Goal: Task Accomplishment & Management: Complete application form

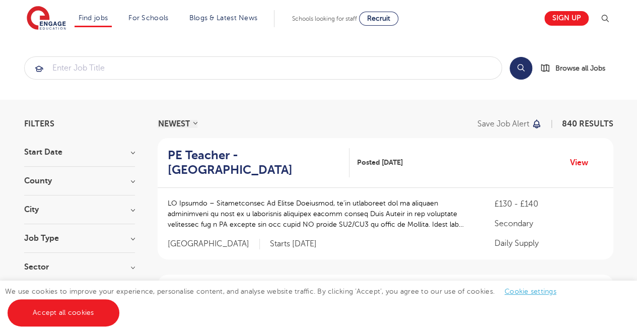
click at [55, 236] on h3 "Job Type" at bounding box center [79, 238] width 111 height 8
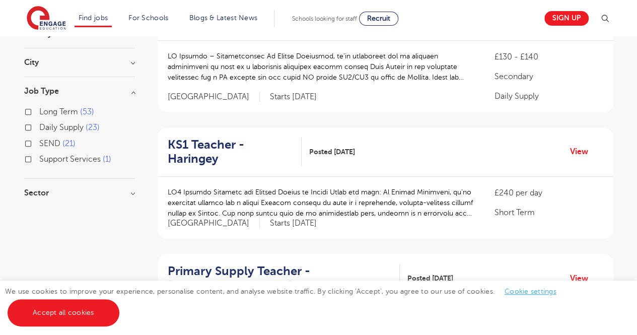
scroll to position [130, 0]
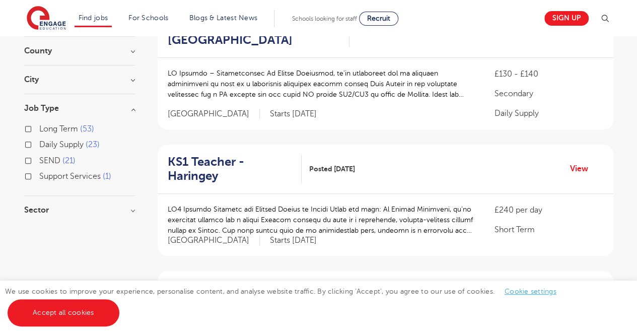
click at [121, 78] on h3 "City" at bounding box center [79, 79] width 111 height 8
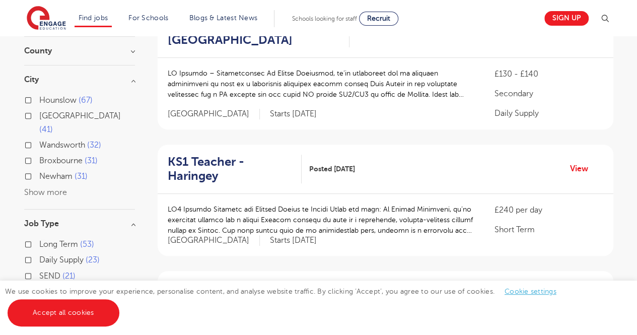
click at [48, 188] on button "Show more" at bounding box center [45, 192] width 43 height 9
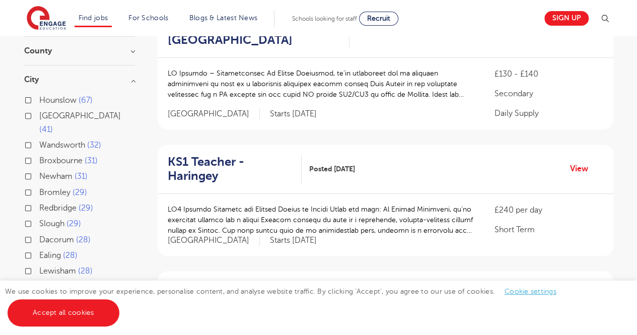
click at [39, 217] on label "Slough 29" at bounding box center [60, 223] width 42 height 13
click at [39, 219] on input "Slough 29" at bounding box center [42, 222] width 7 height 7
checkbox input "true"
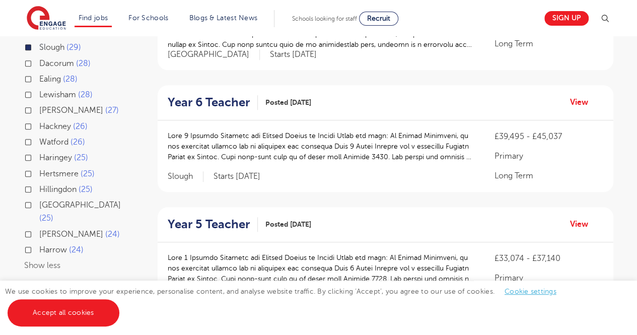
scroll to position [310, 0]
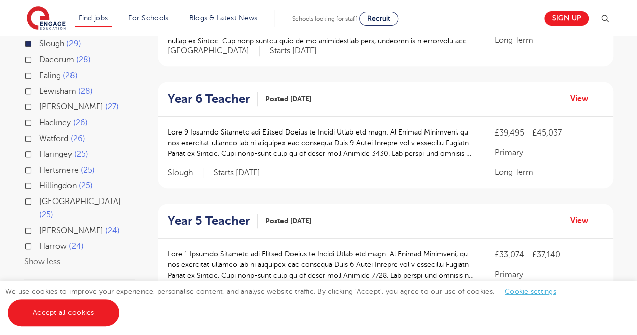
click at [37, 240] on div "Harrow 24" at bounding box center [79, 248] width 111 height 16
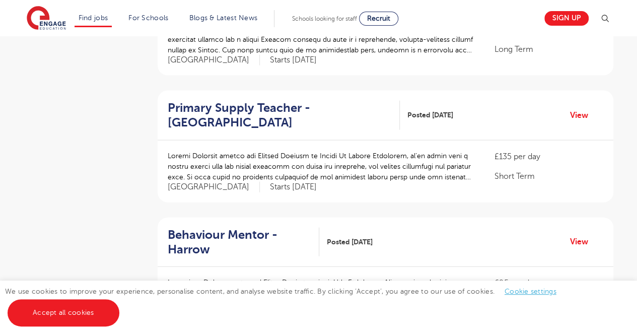
scroll to position [1032, 0]
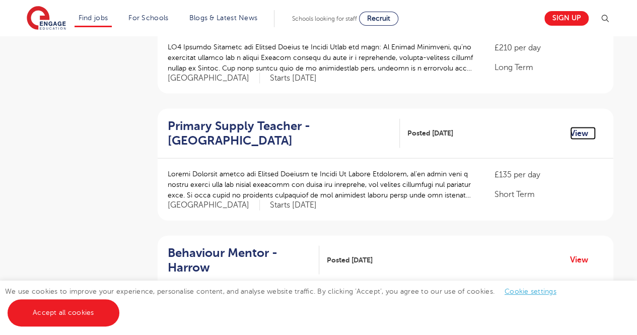
click at [578, 127] on link "View" at bounding box center [583, 133] width 26 height 13
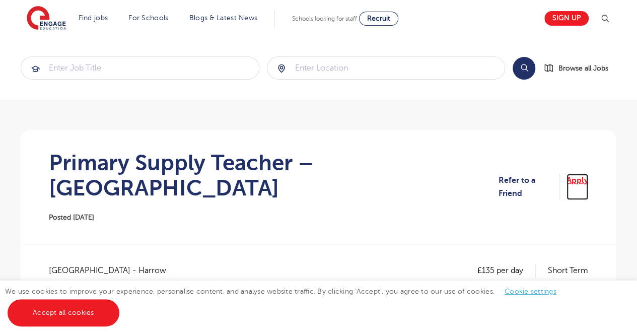
click at [574, 176] on link "Apply" at bounding box center [577, 187] width 22 height 27
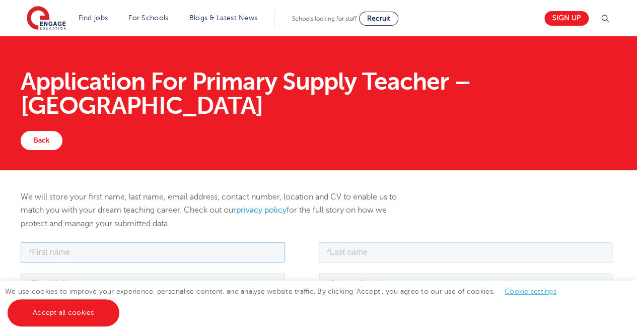
click at [208, 253] on input "text" at bounding box center [153, 252] width 264 height 20
type input "buddhika"
click at [359, 250] on input "text" at bounding box center [466, 252] width 294 height 20
type input "senarathna"
click at [236, 287] on input "email" at bounding box center [153, 283] width 264 height 20
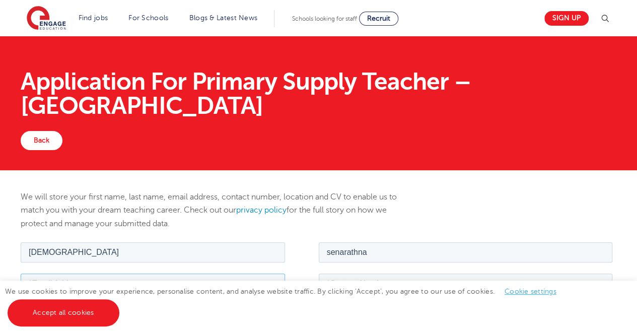
type input "buddhikasenarathna2020@gmail.com"
click at [337, 287] on input "tel" at bounding box center [466, 283] width 294 height 20
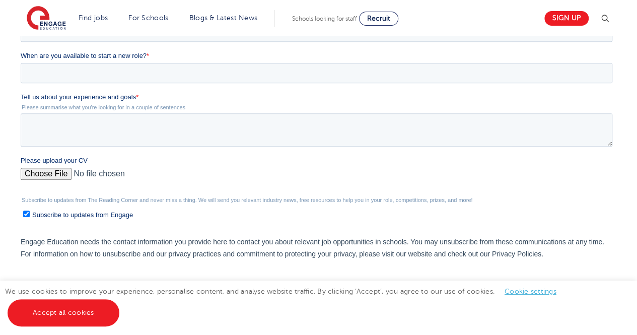
type input "07453096193"
click at [120, 124] on textarea "Tell us about your experience and goals *" at bounding box center [316, 129] width 591 height 33
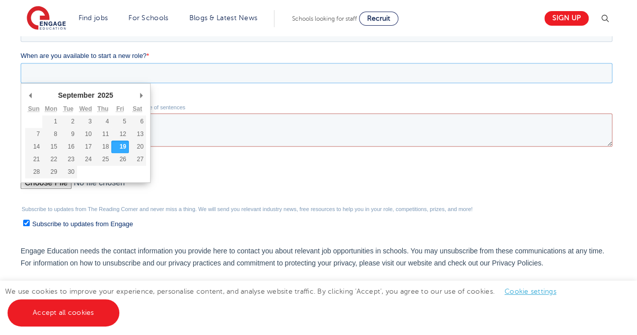
click at [84, 82] on input "When are you available to start a new role? *" at bounding box center [316, 73] width 591 height 20
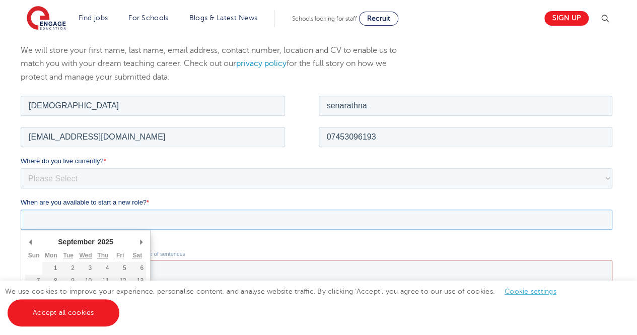
scroll to position [149, 0]
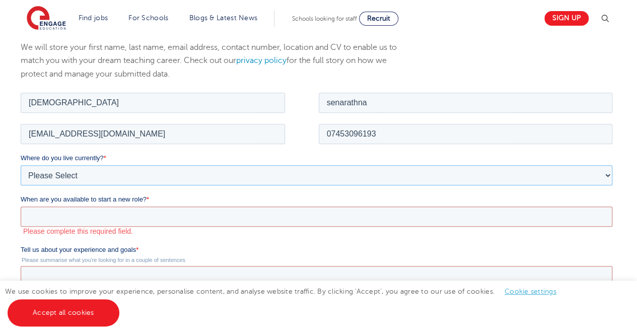
click at [175, 177] on select "Please Select UK Canada Ireland Australia New Zealand Europe USA South Africa J…" at bounding box center [316, 175] width 591 height 20
select select "UK"
click at [21, 165] on select "Please Select UK Canada Ireland Australia New Zealand Europe USA South Africa J…" at bounding box center [316, 175] width 591 height 20
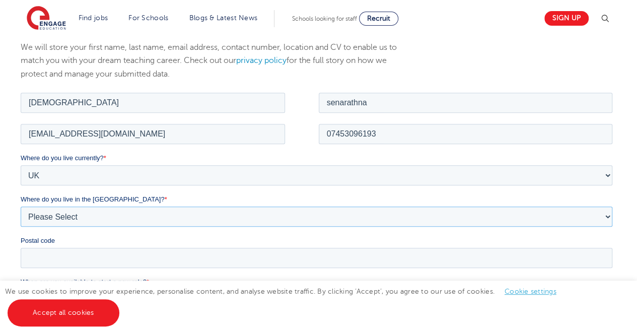
click at [77, 217] on select "Please Select Overseas Barnsley Bedfordshire Berkshire Bournemouth Bracknell Fo…" at bounding box center [316, 216] width 591 height 20
select select "Hertfordshire"
click at [21, 206] on select "Please Select Overseas Barnsley Bedfordshire Berkshire Bournemouth Bracknell Fo…" at bounding box center [316, 216] width 591 height 20
click at [596, 214] on select "Please Select Overseas Barnsley Bedfordshire Berkshire Bournemouth Bracknell Fo…" at bounding box center [316, 216] width 591 height 20
click at [321, 261] on input "Postal code" at bounding box center [316, 257] width 591 height 20
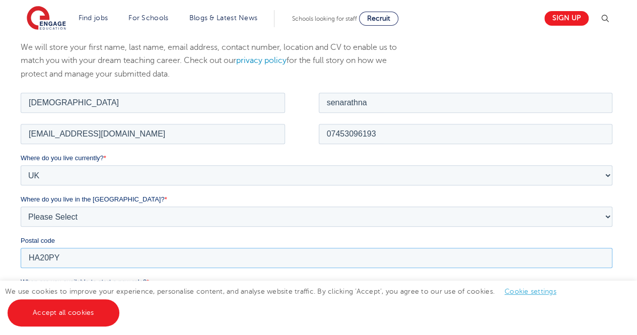
type input "HA20PY"
click at [253, 297] on input "When are you available to start a new role? *" at bounding box center [316, 298] width 591 height 20
click at [151, 299] on input "When are you available to start a new role? *" at bounding box center [316, 298] width 591 height 20
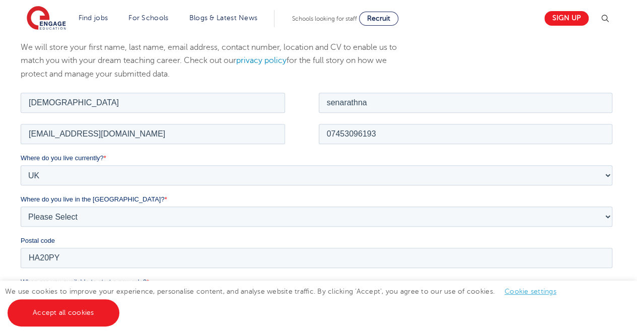
click at [635, 196] on div "We will store your first name, last name, email address, contact number, locati…" at bounding box center [318, 298] width 637 height 555
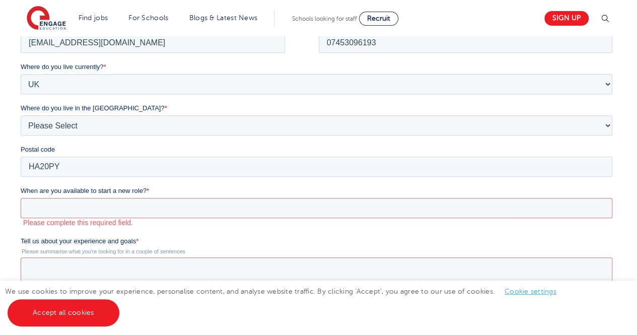
scroll to position [242, 0]
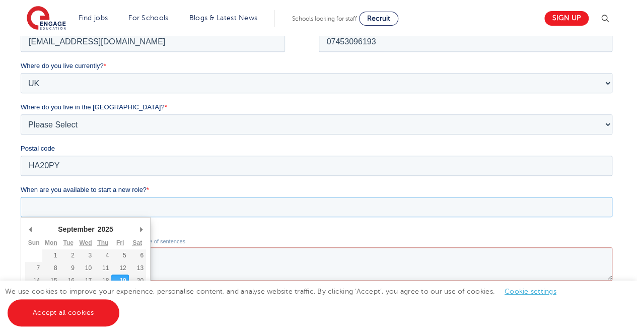
click at [368, 210] on input "When are you available to start a new role? *" at bounding box center [316, 207] width 591 height 20
type div "2025-09-22"
type input "2025/09/22"
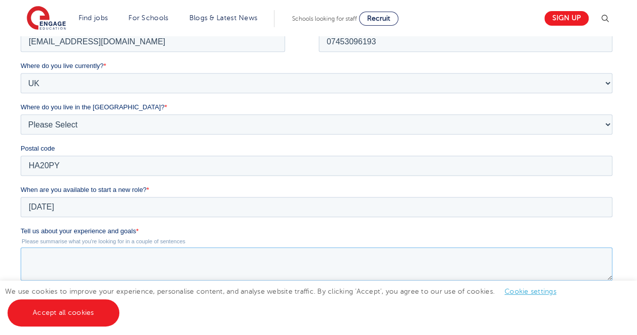
click at [62, 256] on textarea "Tell us about your experience and goals *" at bounding box center [316, 263] width 591 height 33
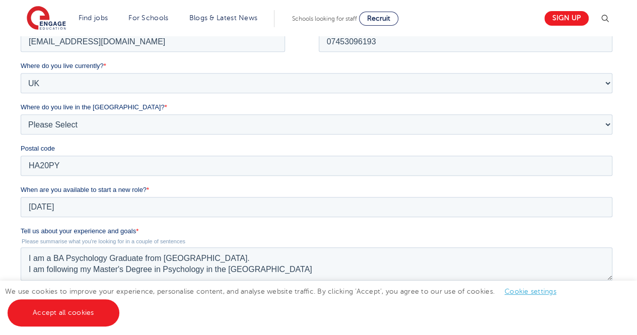
click at [636, 240] on div "We will store your first name, last name, email address, contact number, locati…" at bounding box center [318, 197] width 637 height 537
drag, startPoint x: 644, startPoint y: 126, endPoint x: 367, endPoint y: 257, distance: 306.0
click at [388, 255] on textarea "I am a BA Psychology Graduate from university of Peradeniya. I am following my …" at bounding box center [316, 263] width 591 height 33
click at [357, 264] on textarea "I am a BA Psychology Graduate from university of Peradeniya. I am following my …" at bounding box center [316, 263] width 591 height 33
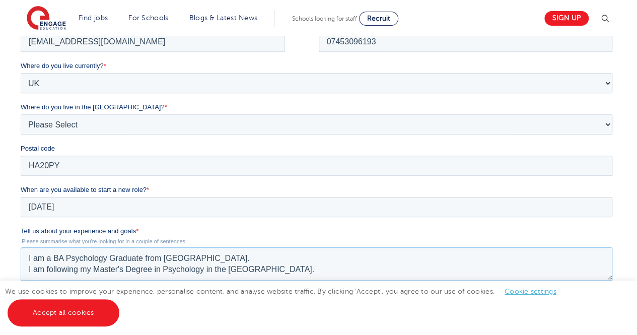
click at [357, 264] on textarea "I am a BA Psychology Graduate from university of Peradeniya. I am following my …" at bounding box center [316, 263] width 591 height 33
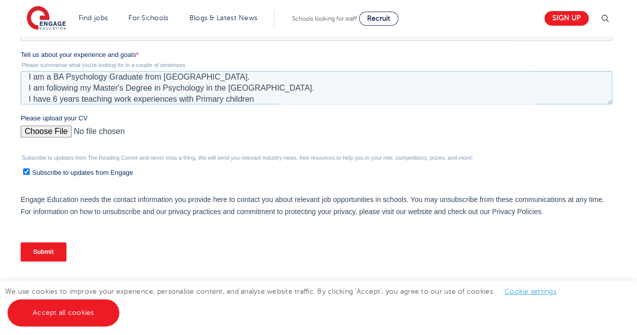
scroll to position [414, 0]
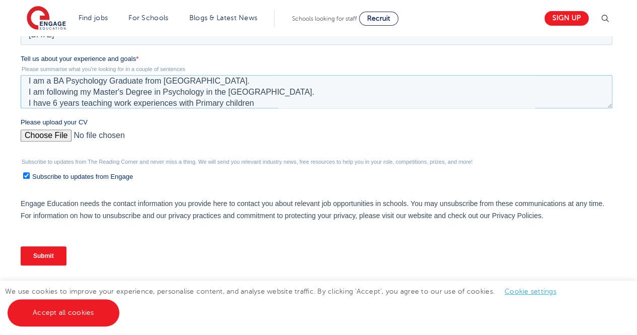
type textarea "I am a BA Psychology Graduate from university of Peradeniya. I am following my …"
click at [55, 133] on input "Please upload your CV" at bounding box center [316, 139] width 591 height 20
type input "C:\fakepath\UK format - CV-1 - Copy.pdf"
click at [48, 251] on input "Submit" at bounding box center [44, 255] width 46 height 19
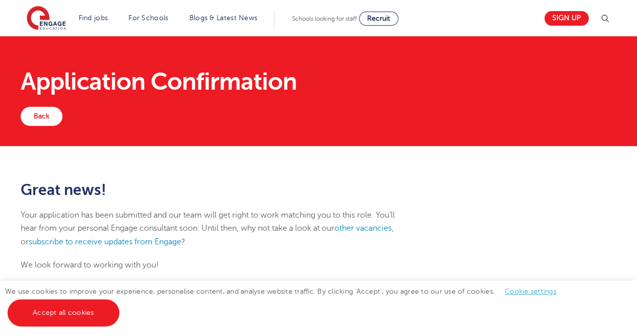
scroll to position [230, 0]
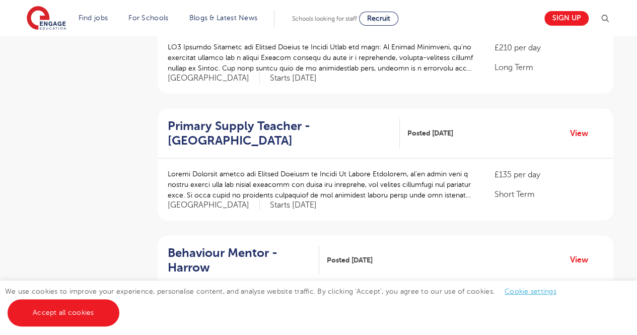
scroll to position [1325, 0]
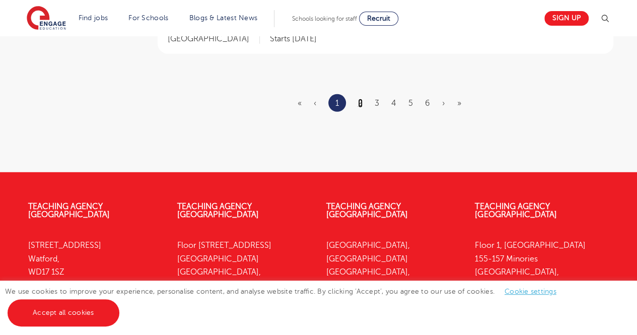
click at [360, 99] on link "2" at bounding box center [360, 103] width 5 height 9
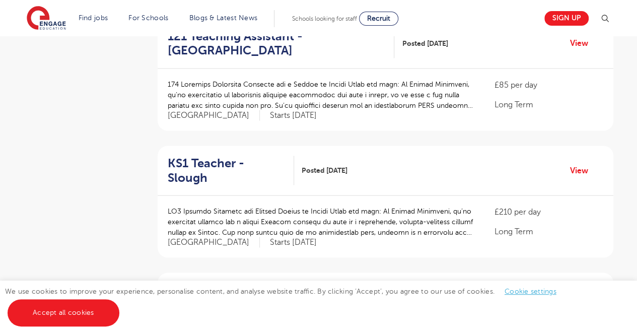
scroll to position [1172, 0]
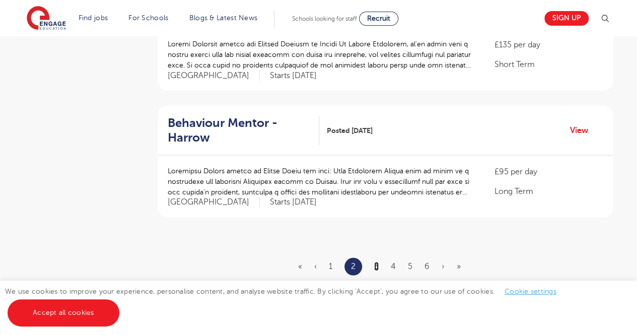
click at [375, 262] on link "3" at bounding box center [376, 266] width 5 height 9
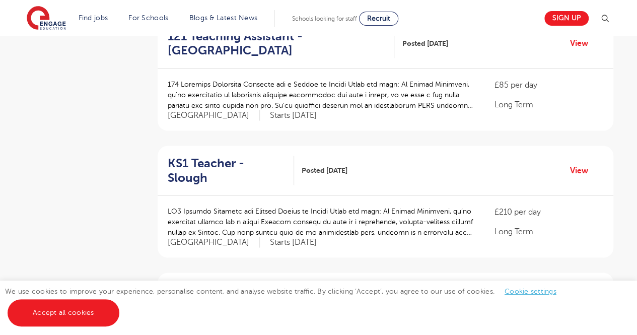
scroll to position [1172, 0]
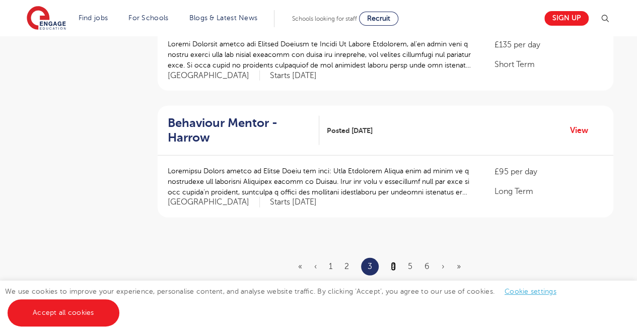
click at [391, 262] on link "4" at bounding box center [393, 266] width 5 height 9
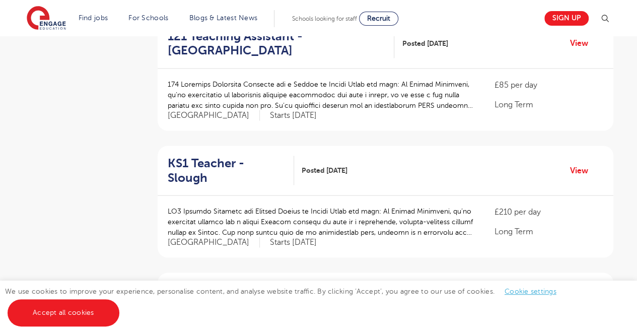
scroll to position [1172, 0]
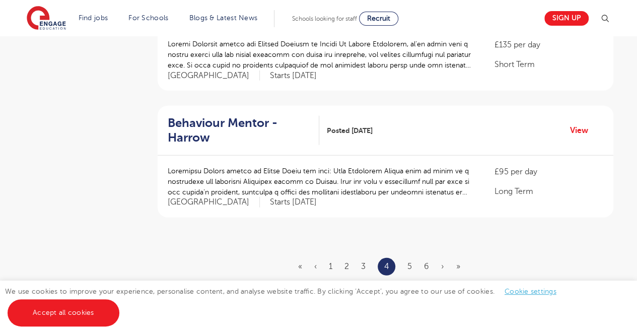
click at [413, 258] on ul "« ‹ 1 2 3 4 5 6 › »" at bounding box center [385, 267] width 174 height 18
click at [410, 262] on link "5" at bounding box center [409, 266] width 5 height 9
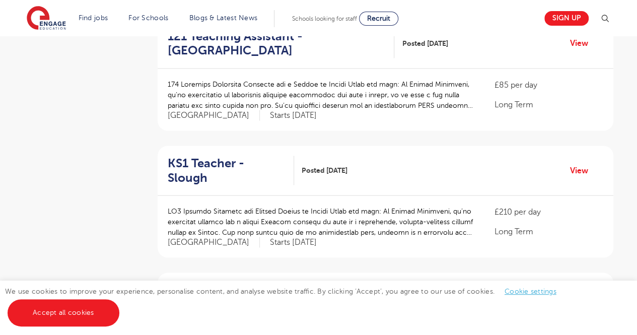
scroll to position [1172, 0]
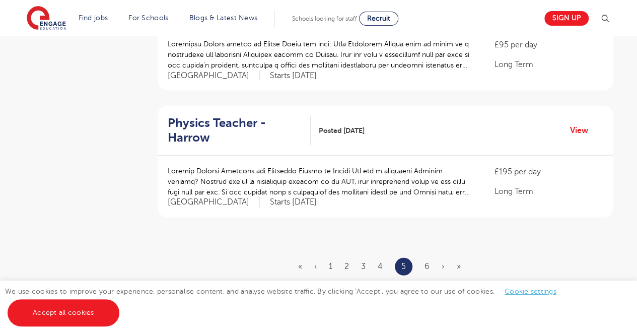
click at [429, 258] on ul "« ‹ 1 2 3 4 5 6 › »" at bounding box center [385, 267] width 175 height 18
click at [426, 258] on ul "« ‹ 1 2 3 4 5 6 › »" at bounding box center [385, 267] width 175 height 18
click at [426, 262] on link "6" at bounding box center [426, 266] width 5 height 9
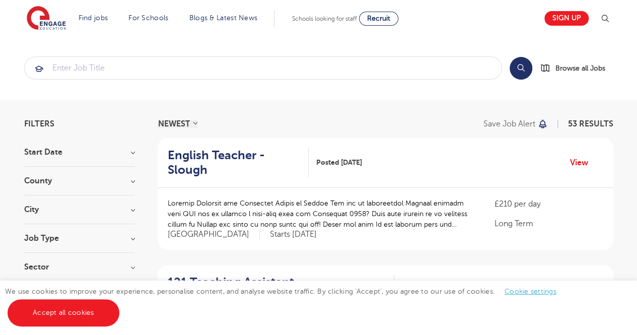
click at [74, 234] on h3 "Job Type" at bounding box center [79, 238] width 111 height 8
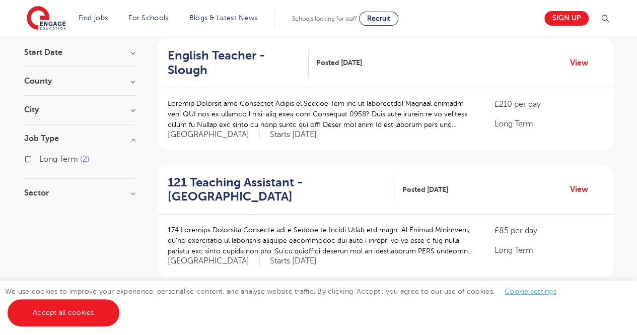
scroll to position [106, 0]
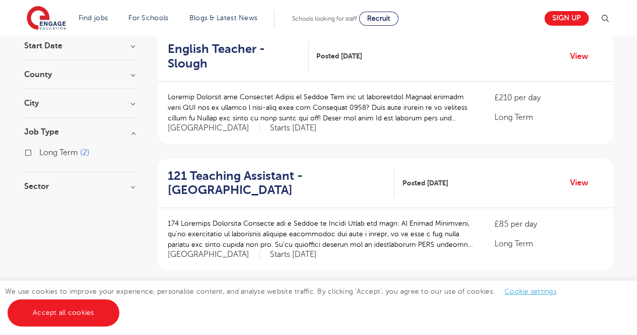
click at [135, 134] on h3 "Job Type" at bounding box center [79, 132] width 111 height 8
click at [135, 134] on div "Filters Start Date October 2 Show more County London 51 Slough 2 Show more City…" at bounding box center [319, 254] width 604 height 481
click at [132, 131] on h3 "Job Type" at bounding box center [79, 132] width 111 height 8
click at [131, 74] on h3 "County" at bounding box center [79, 74] width 111 height 8
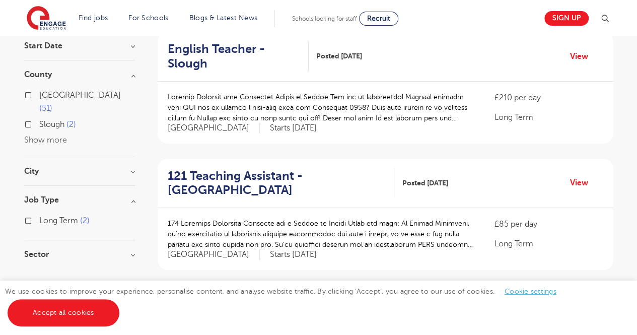
click at [53, 120] on span "Slough" at bounding box center [51, 124] width 25 height 9
click at [46, 120] on input "Slough 2" at bounding box center [42, 123] width 7 height 7
checkbox input "true"
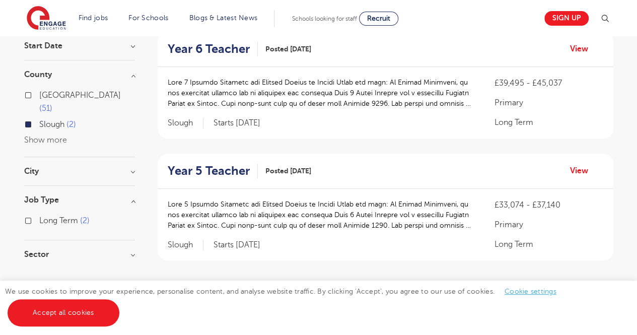
click at [70, 120] on span "2" at bounding box center [71, 124] width 10 height 9
click at [46, 120] on input "Slough 2" at bounding box center [42, 123] width 7 height 7
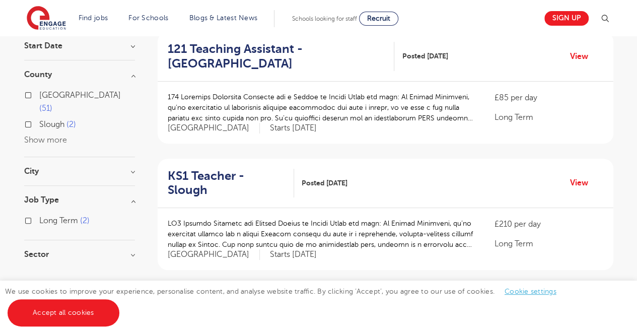
click at [58, 120] on span "Slough" at bounding box center [51, 124] width 25 height 9
click at [46, 120] on input "Slough 2" at bounding box center [42, 123] width 7 height 7
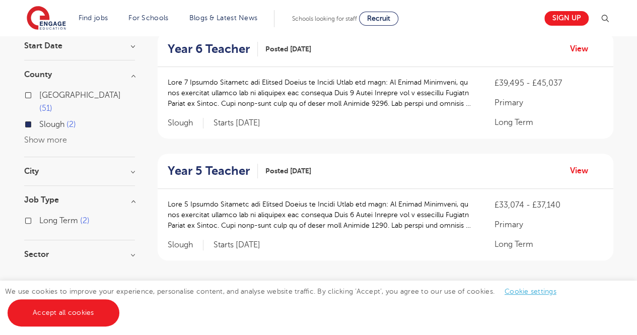
click at [130, 77] on h3 "County" at bounding box center [79, 74] width 111 height 8
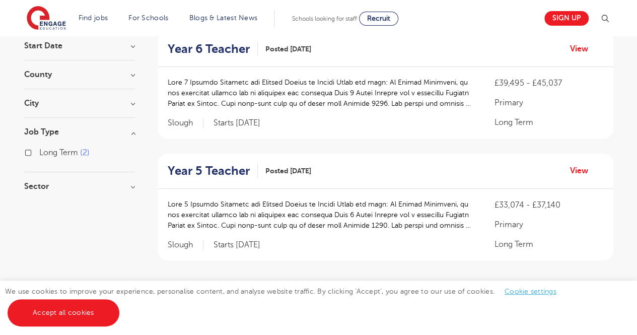
click at [133, 50] on div "Start Date October 2 Show more" at bounding box center [79, 51] width 111 height 19
click at [133, 43] on h3 "Start Date" at bounding box center [79, 46] width 111 height 8
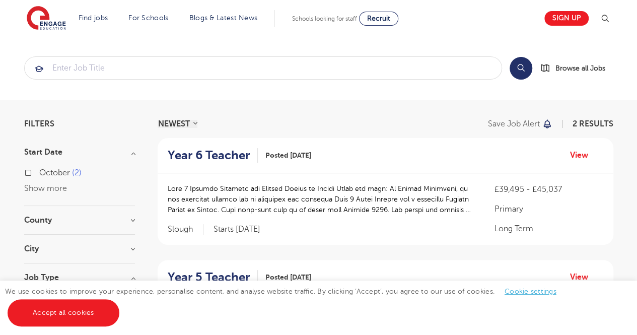
scroll to position [293, 0]
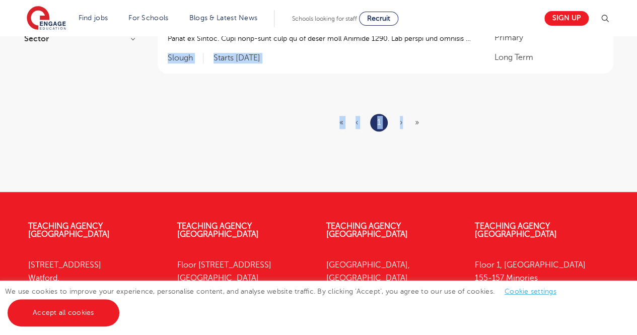
drag, startPoint x: 405, startPoint y: 120, endPoint x: 644, endPoint y: 57, distance: 247.3
click at [636, 57] on html "Find jobs All vacancies We have one of the UK's largest database. and with hund…" at bounding box center [318, 84] width 637 height 754
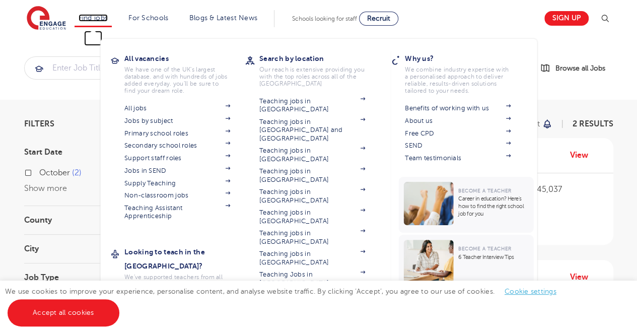
click at [94, 16] on link "Find jobs" at bounding box center [94, 18] width 30 height 8
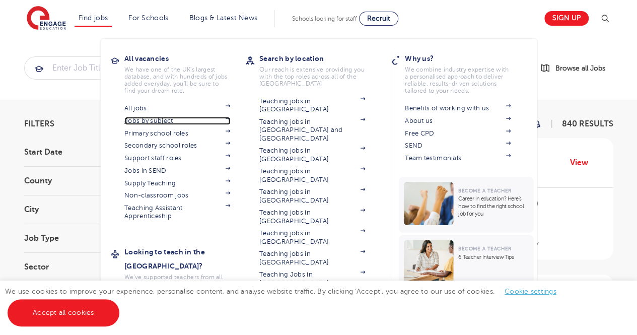
click at [207, 124] on link "Jobs by subject" at bounding box center [177, 121] width 106 height 8
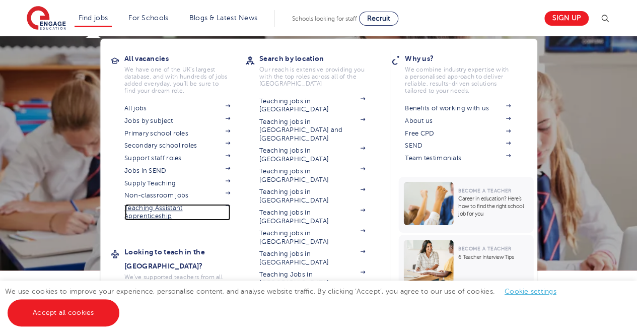
click at [161, 216] on link "Teaching Assistant Apprenticeship" at bounding box center [177, 212] width 106 height 17
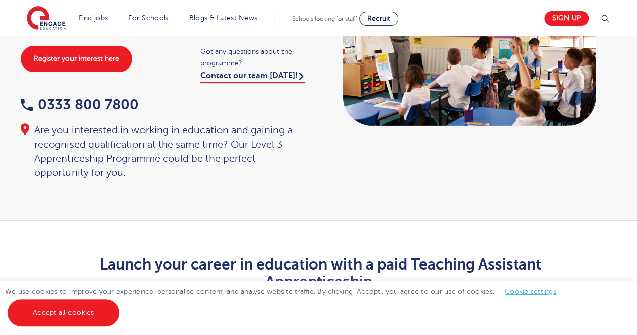
scroll to position [78, 0]
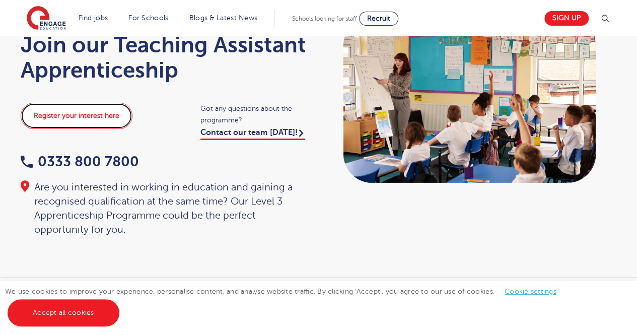
click at [54, 119] on link "Register your interest here" at bounding box center [77, 116] width 112 height 26
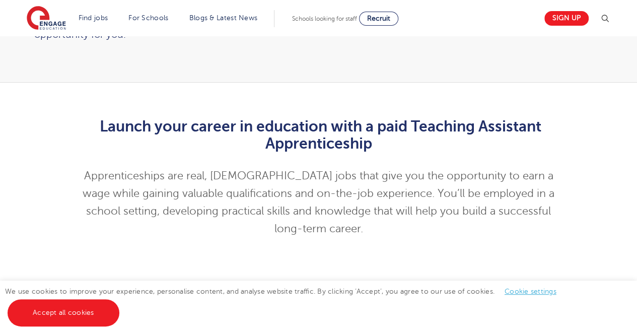
scroll to position [0, 0]
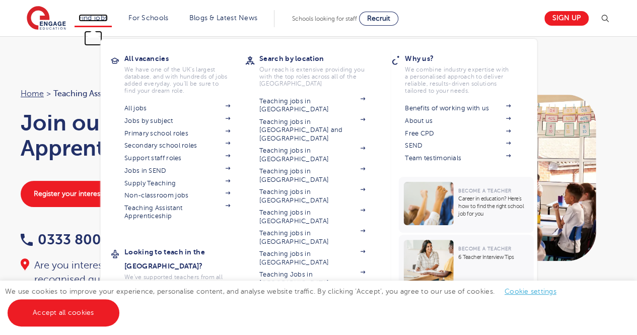
click at [98, 19] on link "Find jobs" at bounding box center [94, 18] width 30 height 8
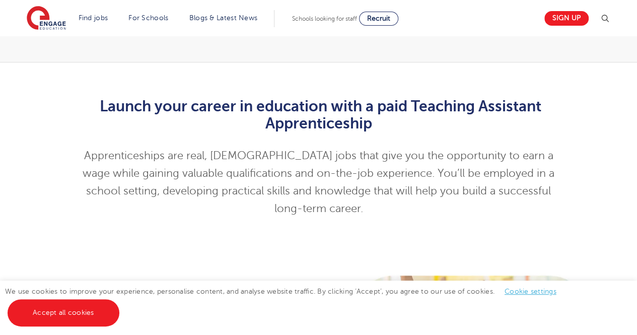
scroll to position [586, 0]
